Goal: Transaction & Acquisition: Subscribe to service/newsletter

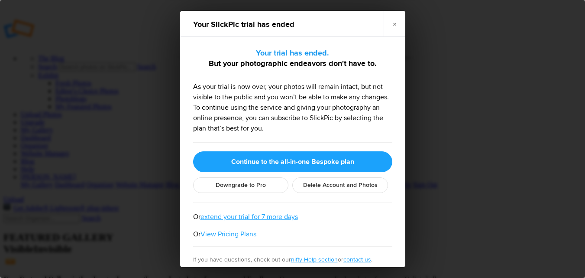
scroll to position [15, 0]
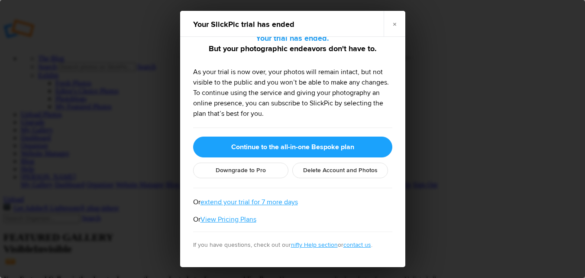
click at [510, 165] on div "Your SlickPic trial has ended × Your trial has ended. But your photographic end…" at bounding box center [292, 139] width 585 height 278
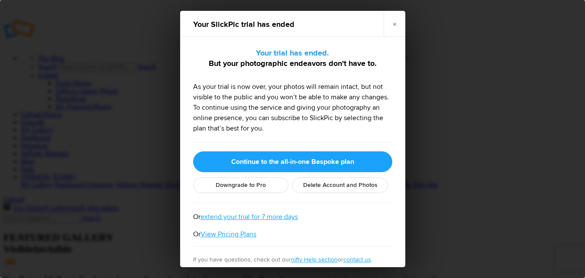
click at [544, 180] on div "Your SlickPic trial has ended × Your trial has ended. But your photographic end…" at bounding box center [292, 139] width 585 height 278
click at [541, 183] on div "Your SlickPic trial has ended × Your trial has ended. But your photographic end…" at bounding box center [292, 139] width 585 height 278
click at [485, 185] on div "Your SlickPic trial has ended × Your trial has ended. But your photographic end…" at bounding box center [292, 139] width 585 height 278
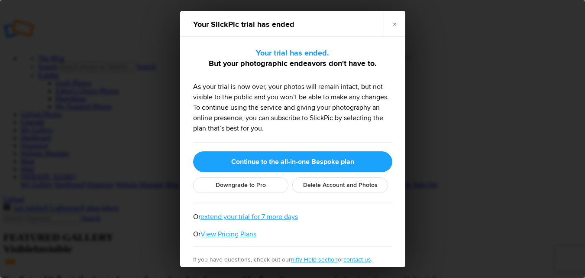
click at [509, 180] on div "Your SlickPic trial has ended × Your trial has ended. But your photographic end…" at bounding box center [292, 139] width 585 height 278
click at [436, 223] on div "Your SlickPic trial has ended × Your trial has ended. But your photographic end…" at bounding box center [292, 139] width 585 height 278
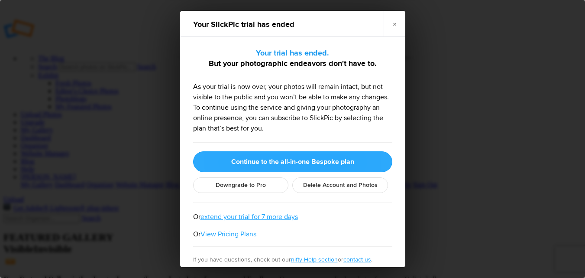
click at [277, 161] on link "Continue to the all-in-one Bespoke plan" at bounding box center [292, 161] width 199 height 21
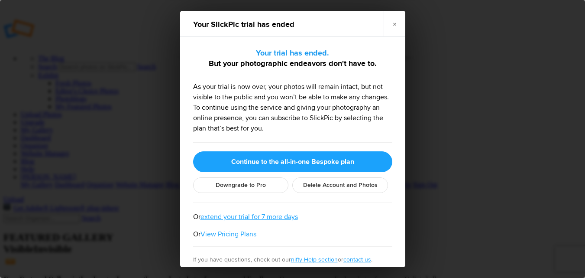
click at [493, 189] on div "Your SlickPic trial has ended × Your trial has ended. But your photographic end…" at bounding box center [292, 139] width 585 height 278
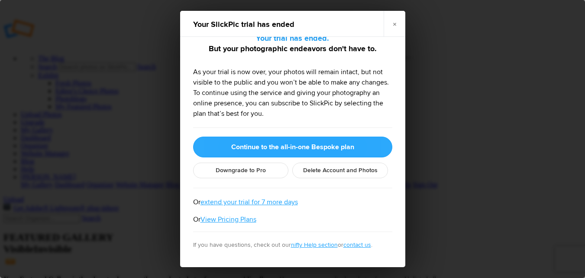
click at [332, 150] on link "Continue to the all-in-one Bespoke plan" at bounding box center [292, 146] width 199 height 21
